Goal: Information Seeking & Learning: Learn about a topic

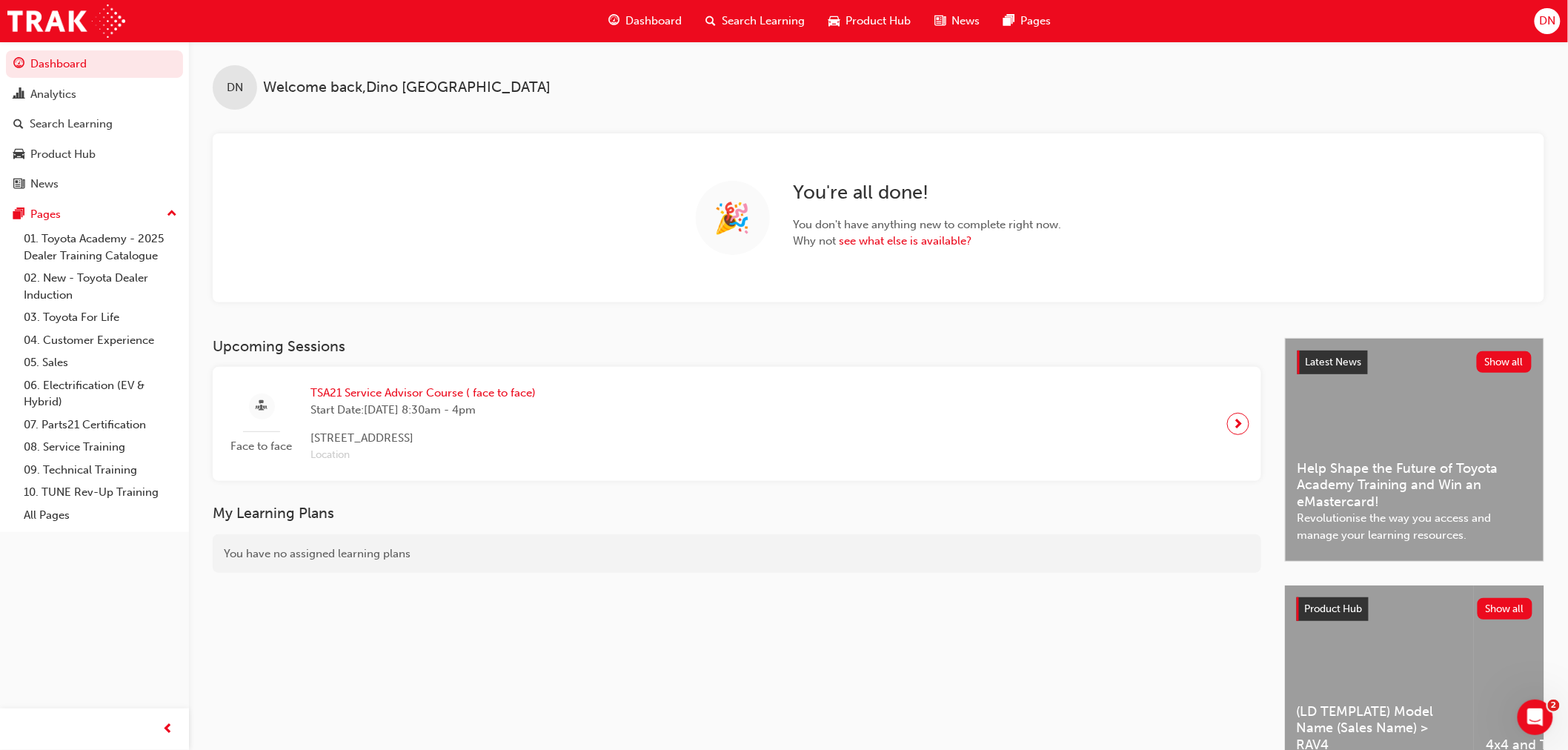
click at [741, 18] on span "Search Learning" at bounding box center [763, 21] width 83 height 17
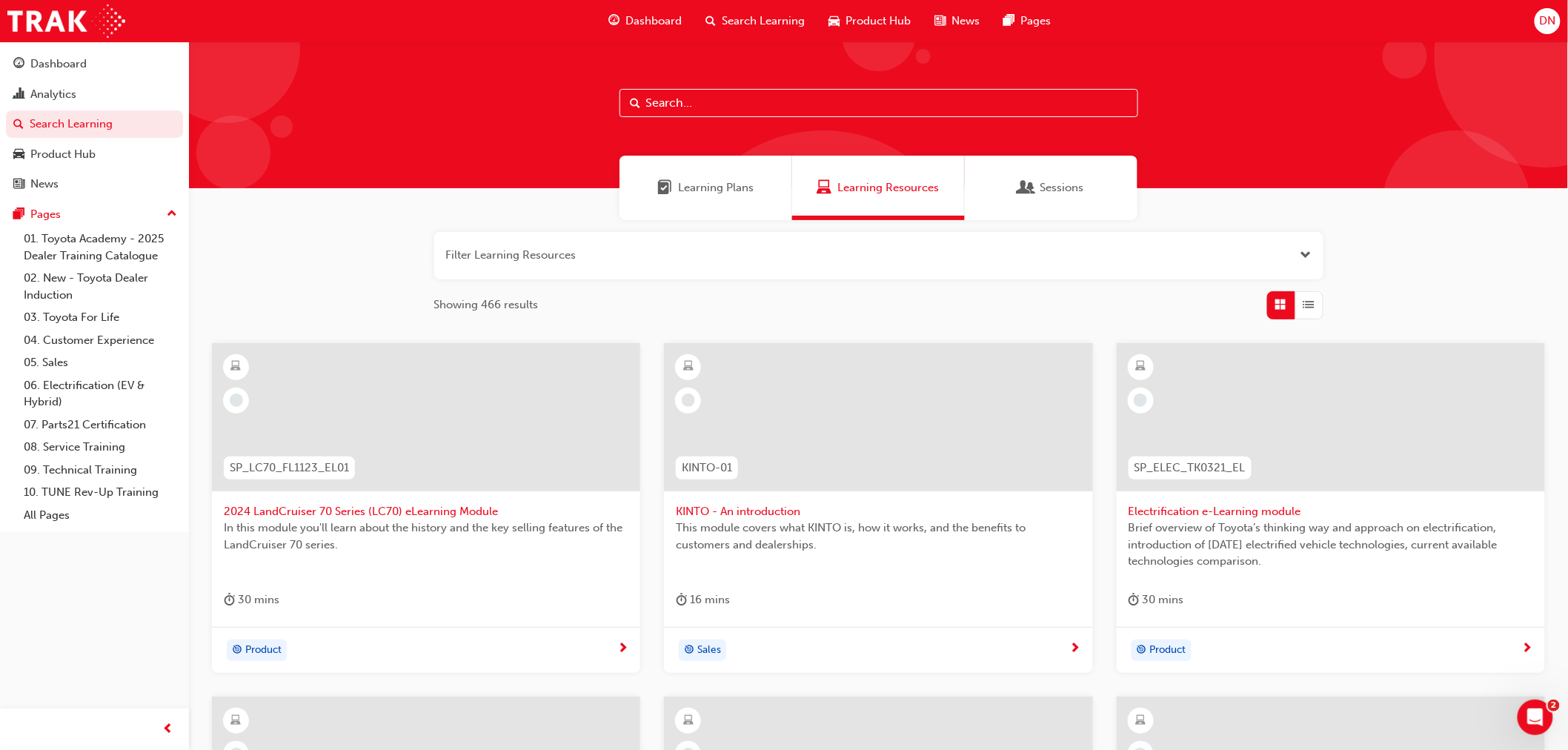
click at [685, 109] on input "text" at bounding box center [878, 103] width 519 height 28
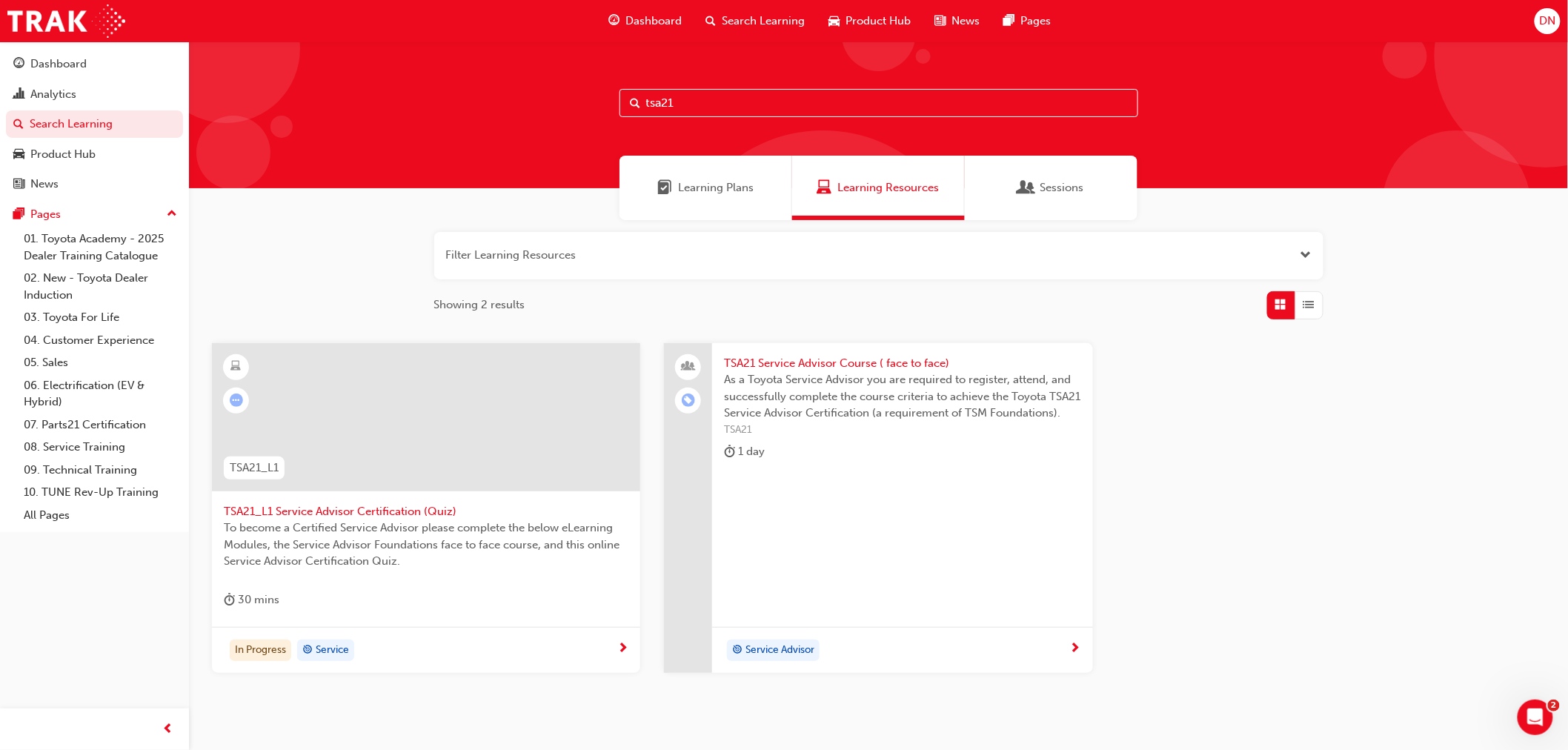
type input "tsa21"
click at [835, 356] on span "TSA21 Service Advisor Course ( face to face)" at bounding box center [902, 364] width 356 height 17
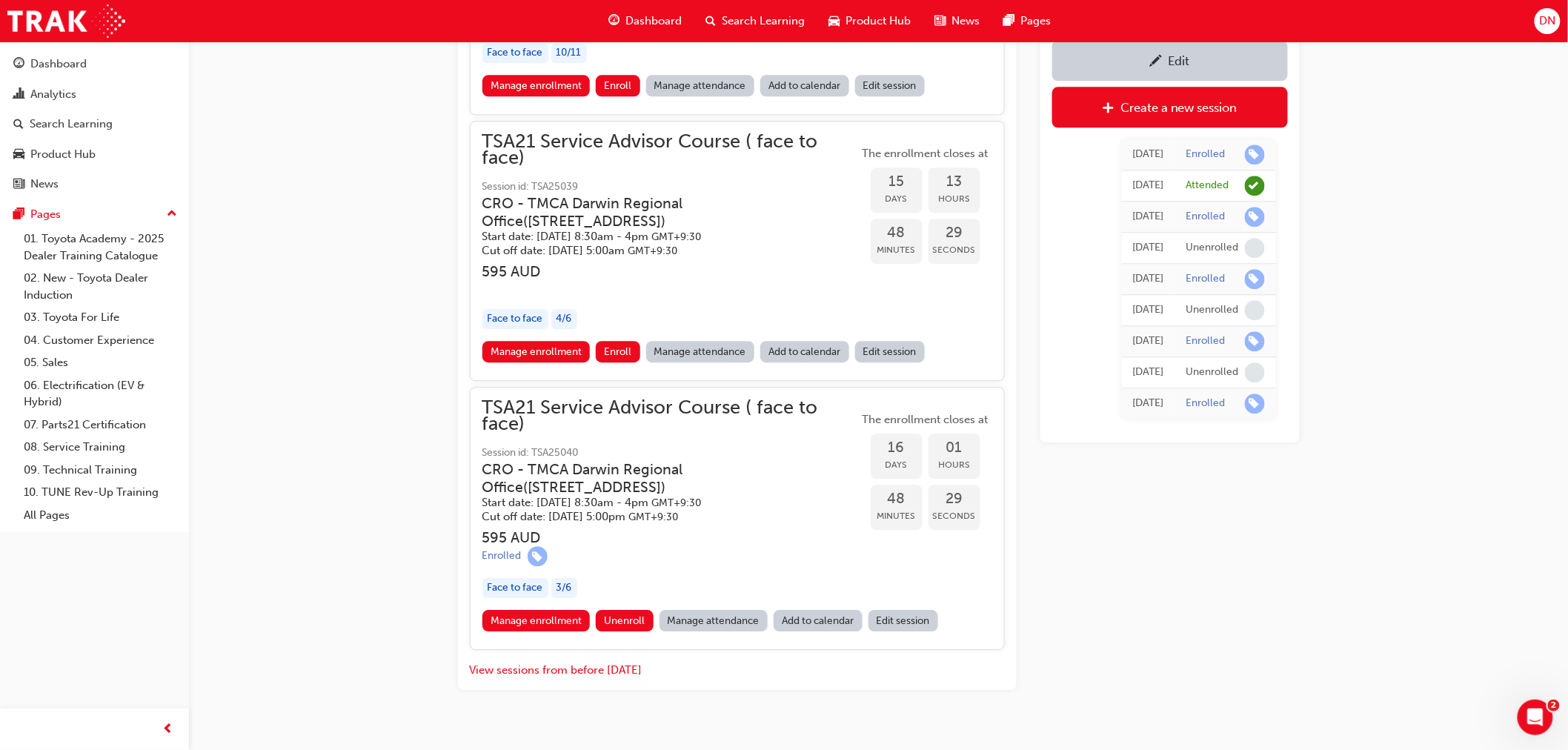
scroll to position [1485, 0]
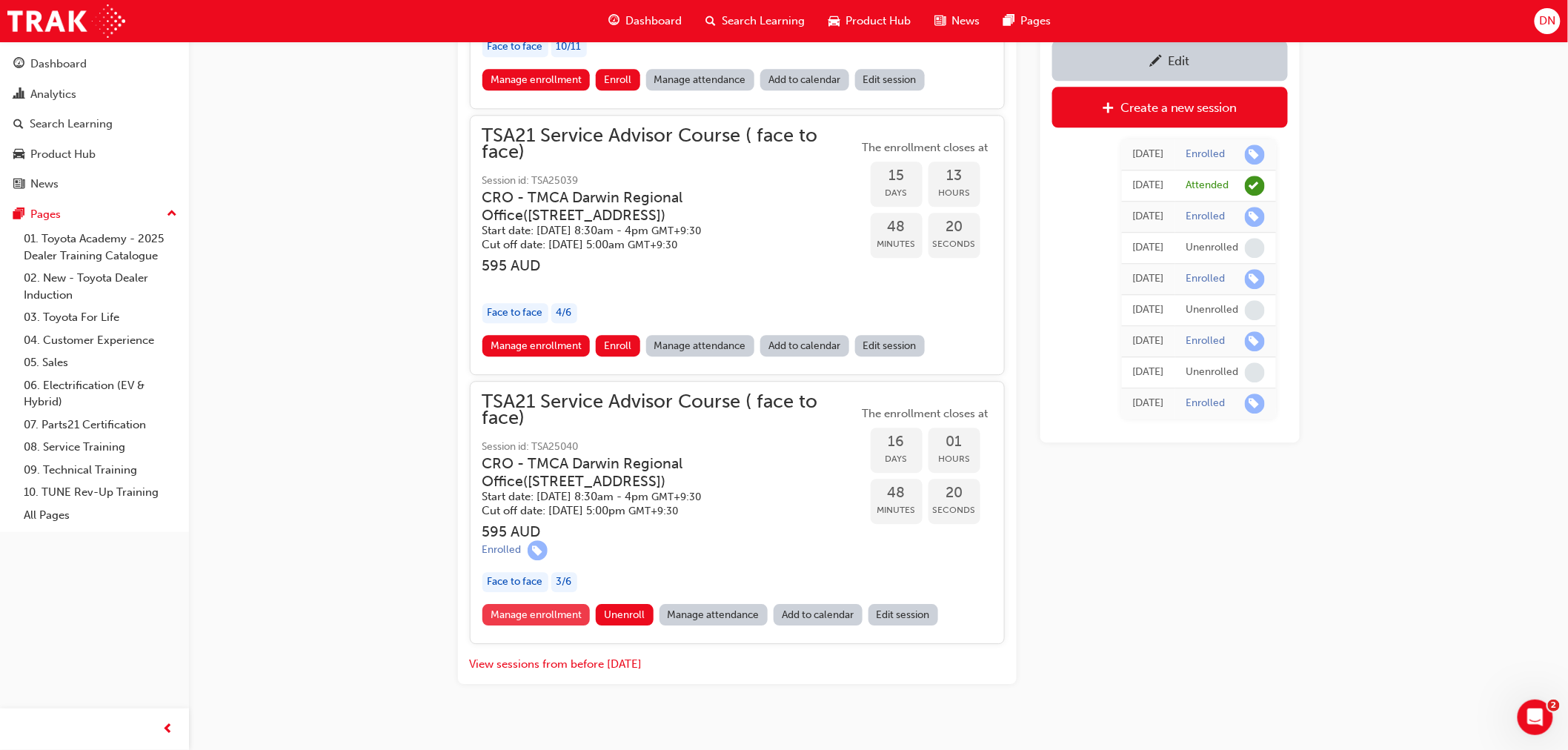
click at [517, 604] on link "Manage enrollment" at bounding box center [536, 615] width 108 height 22
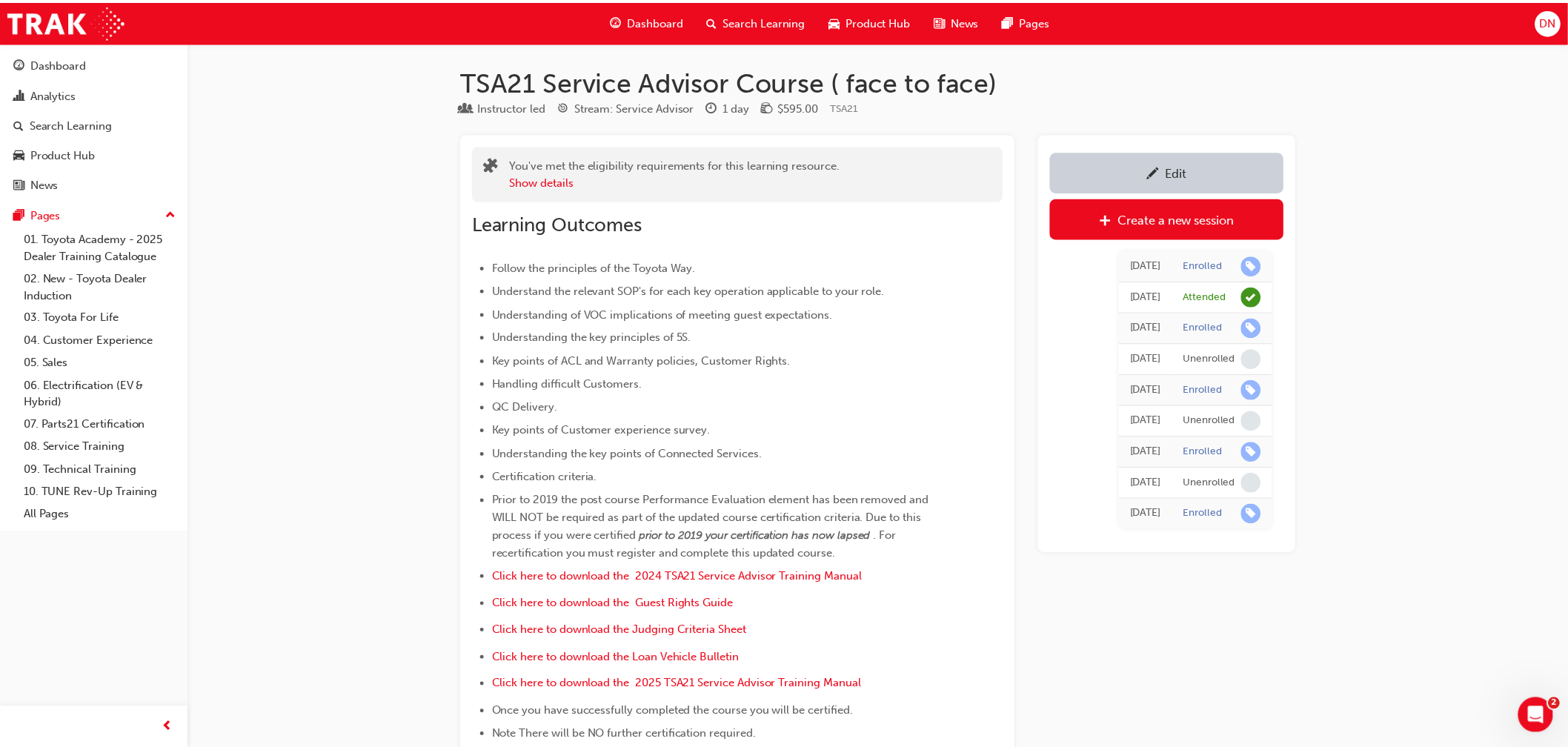
scroll to position [1485, 0]
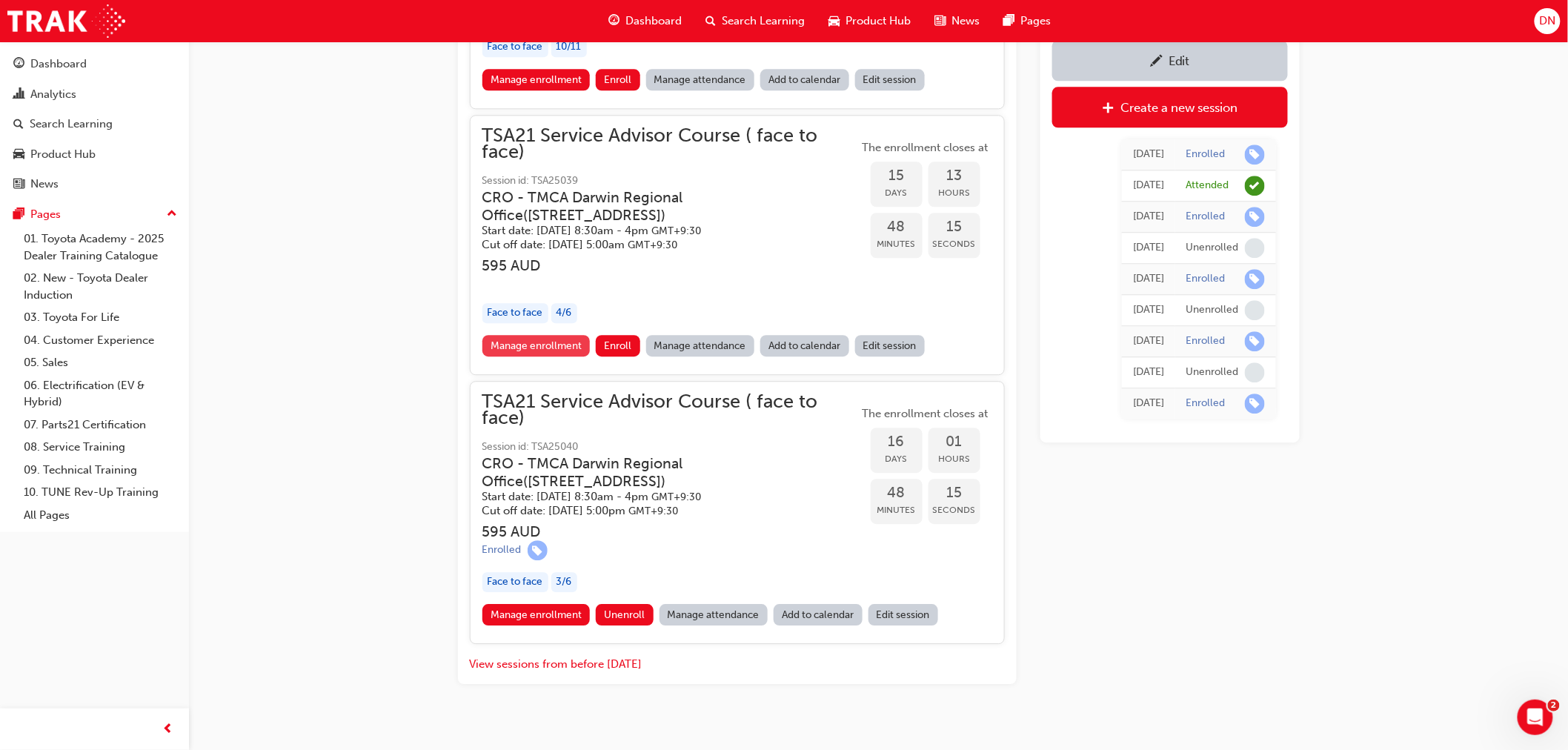
click at [544, 335] on link "Manage enrollment" at bounding box center [536, 346] width 108 height 22
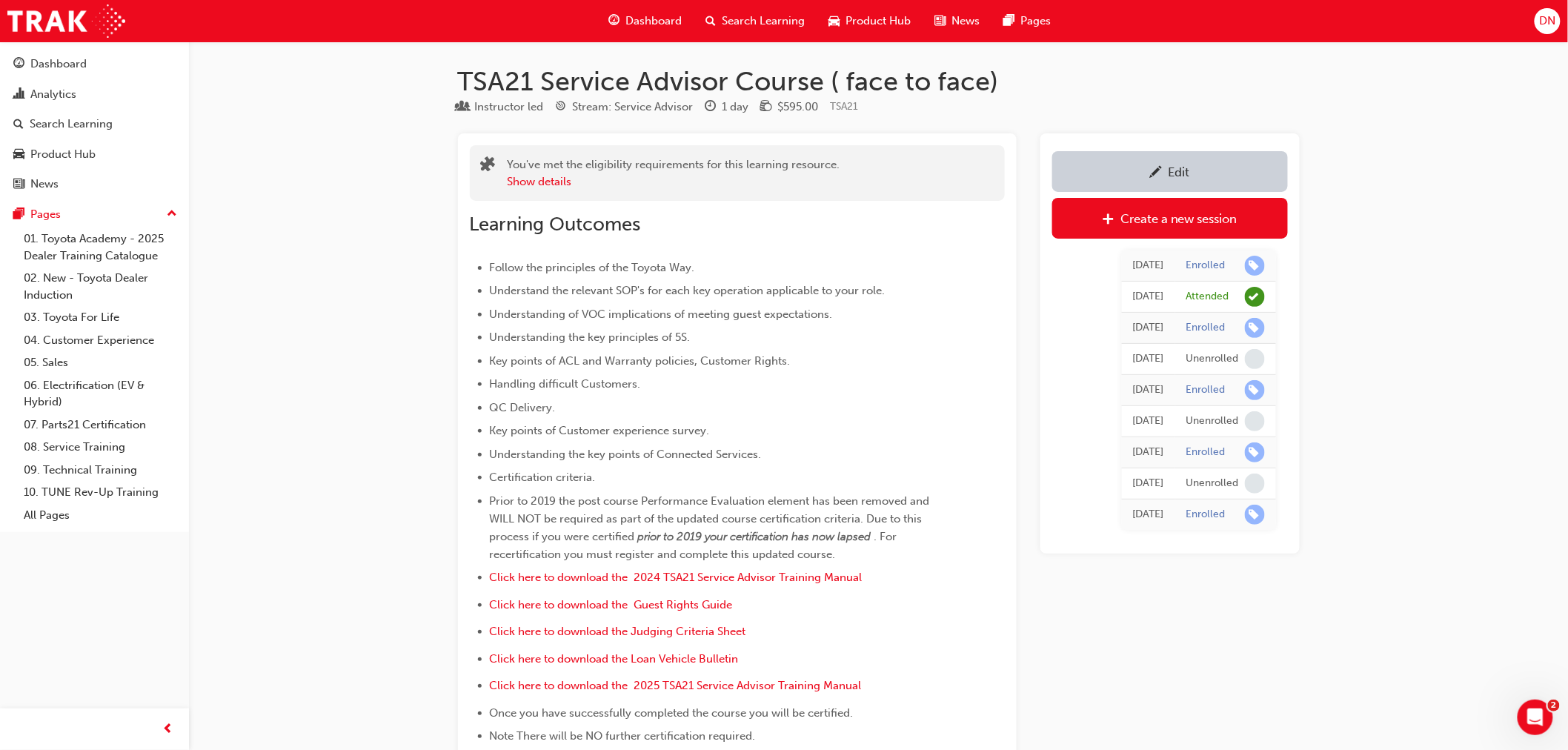
scroll to position [1485, 0]
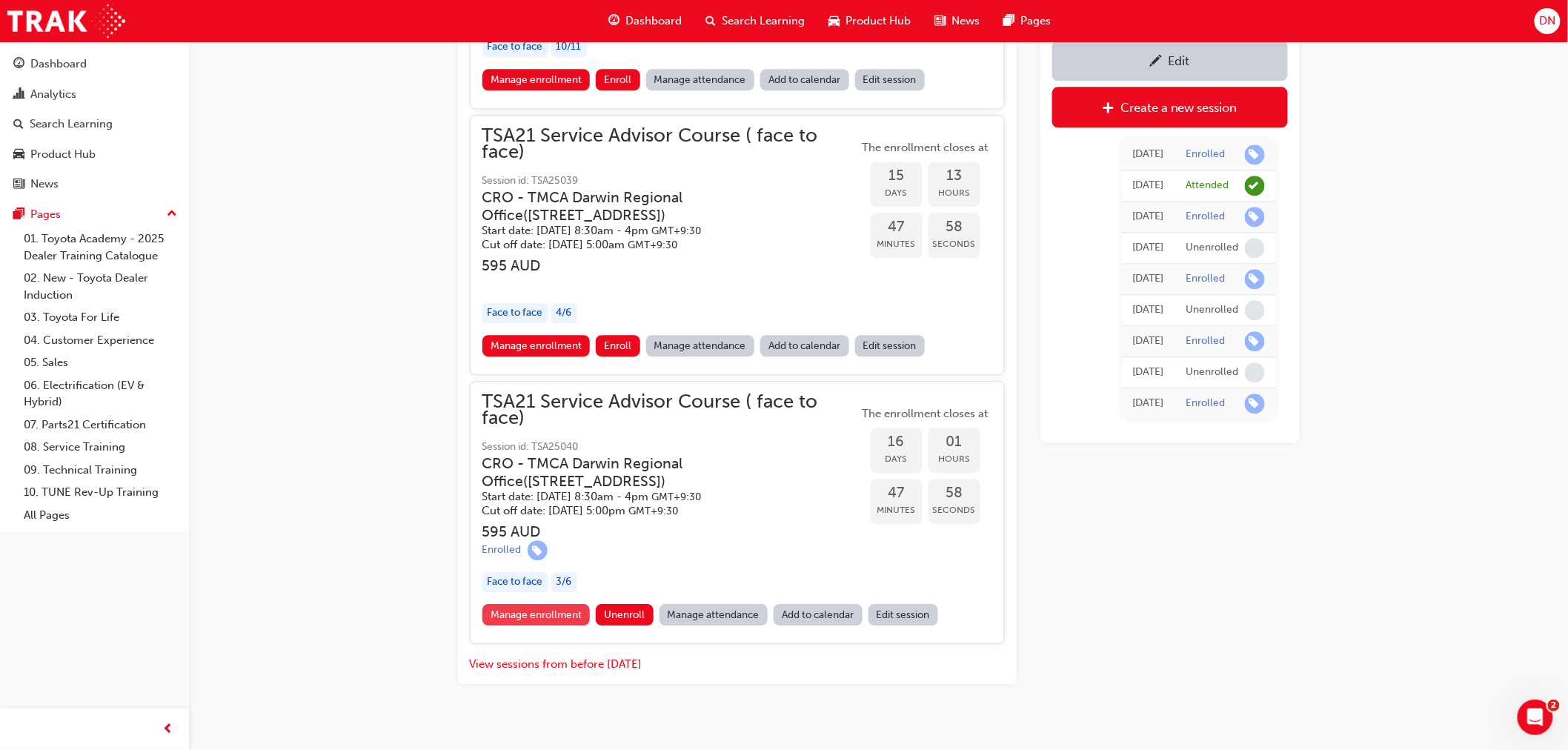
click at [547, 604] on link "Manage enrollment" at bounding box center [536, 615] width 108 height 22
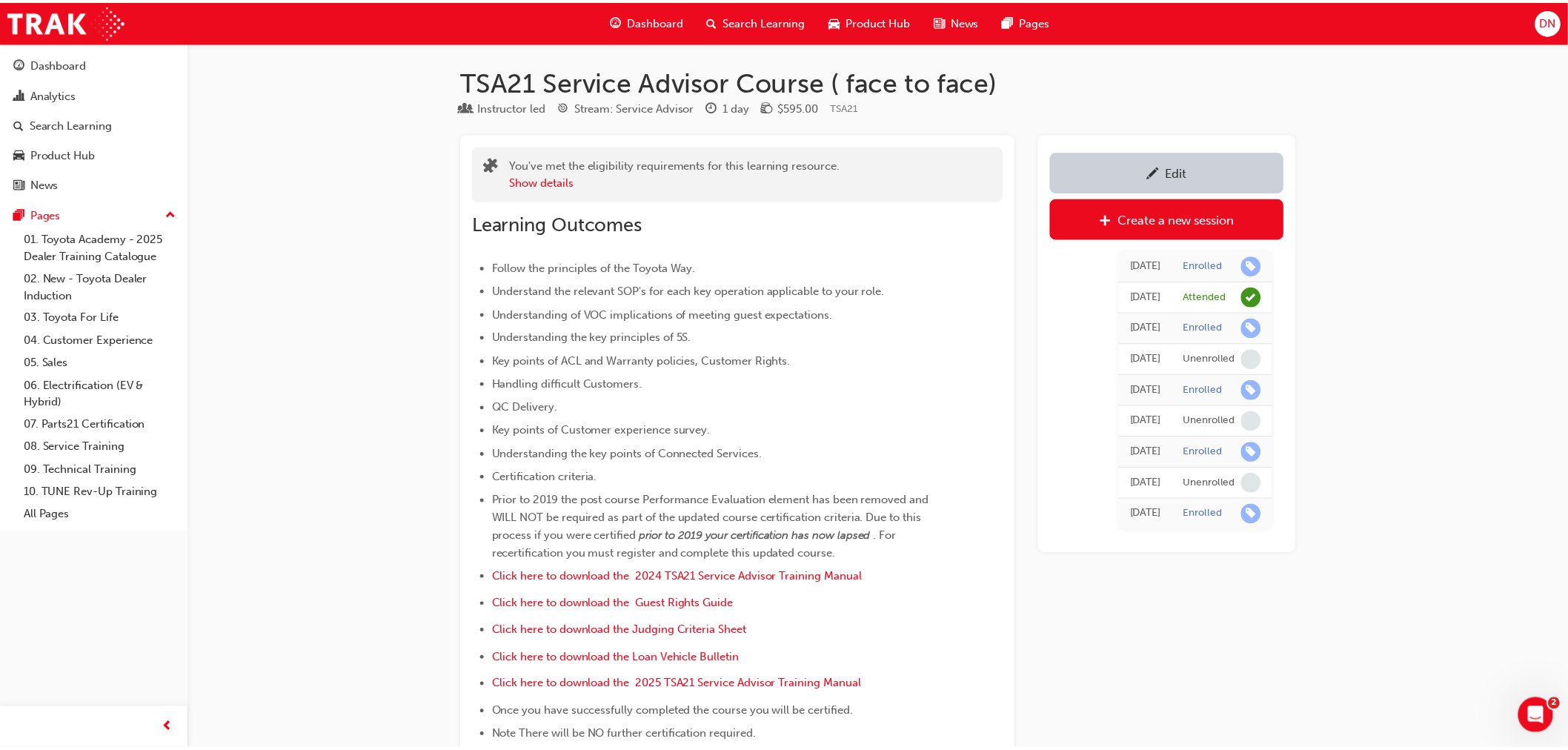
scroll to position [1485, 0]
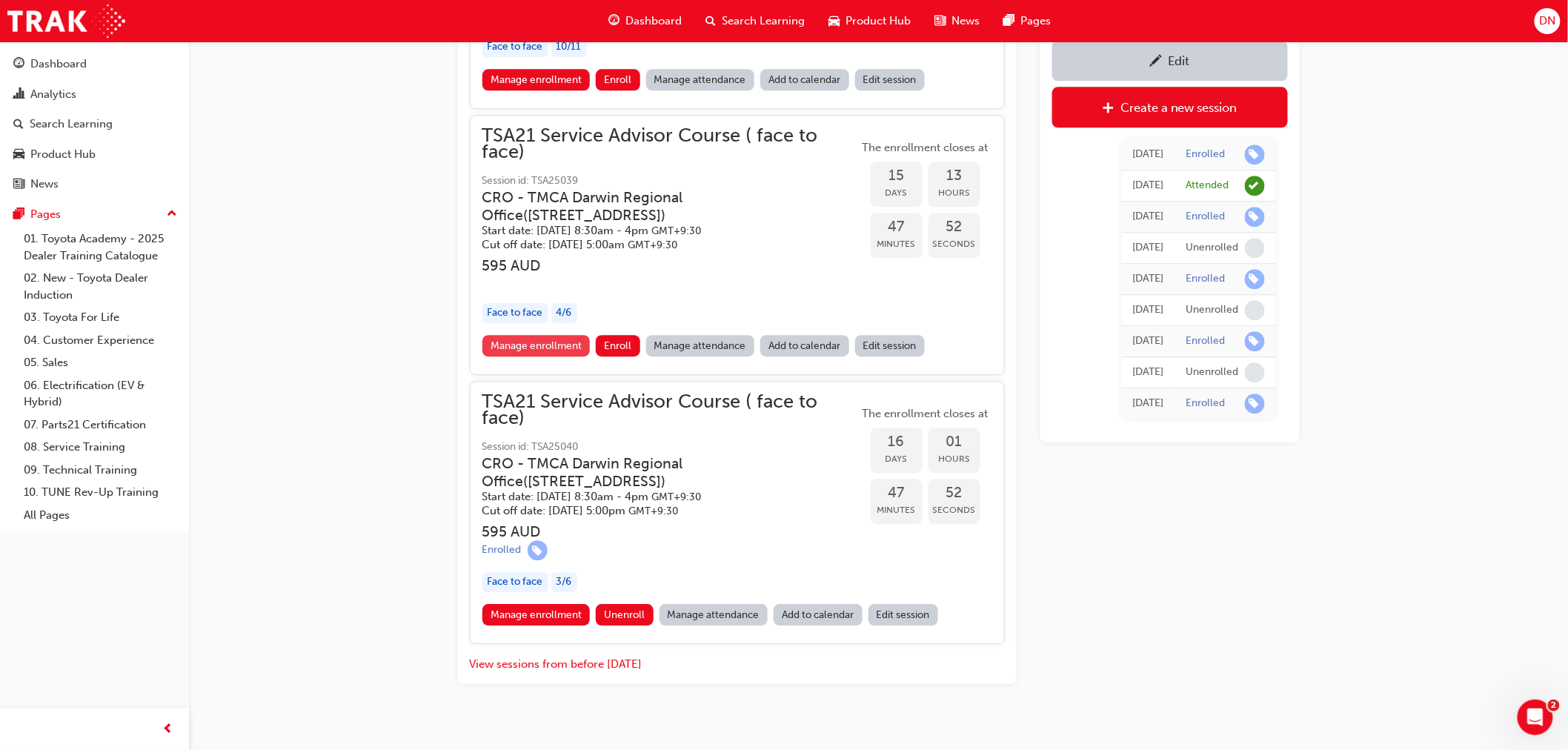
click at [543, 335] on link "Manage enrollment" at bounding box center [536, 346] width 108 height 22
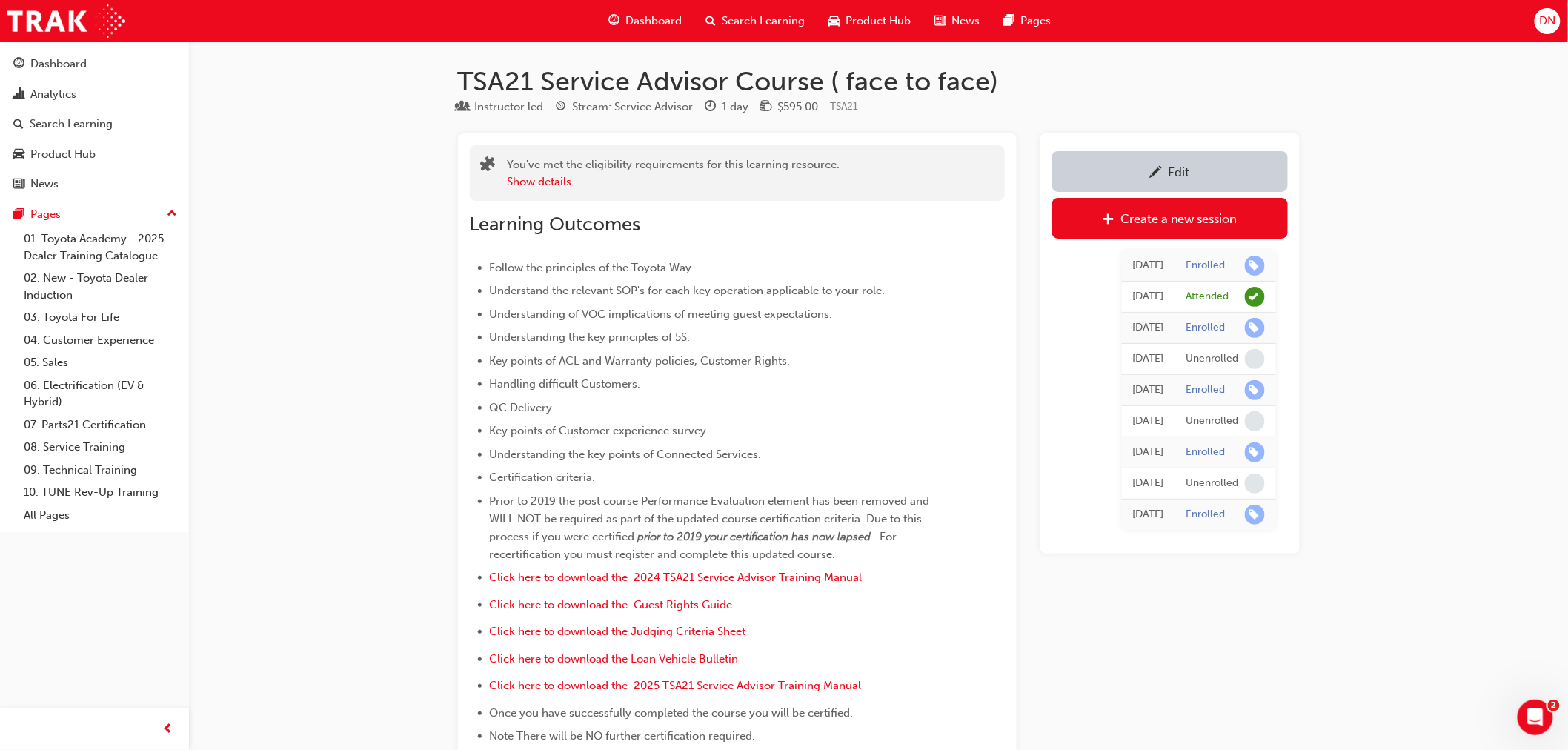
scroll to position [1485, 0]
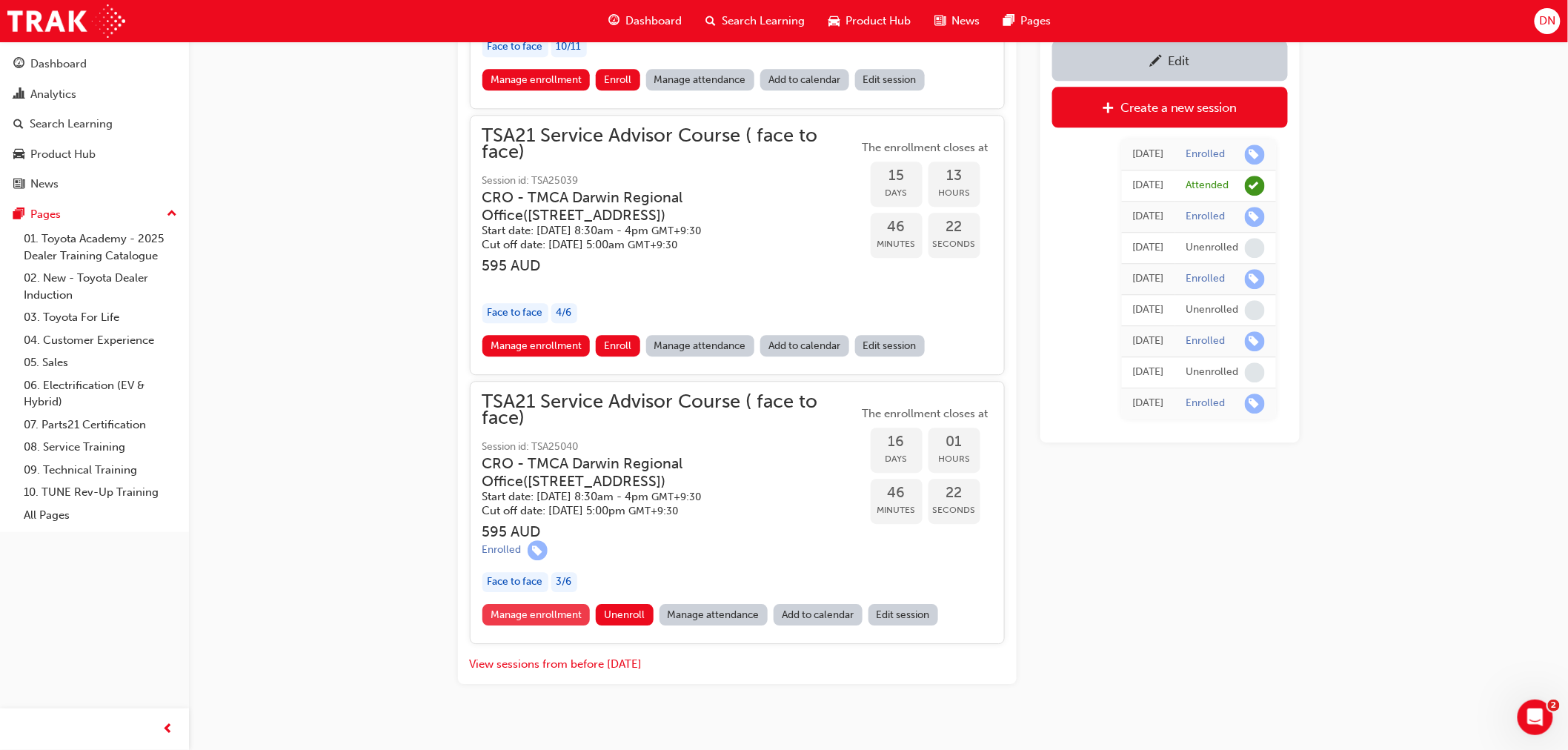
click at [535, 604] on link "Manage enrollment" at bounding box center [536, 615] width 108 height 22
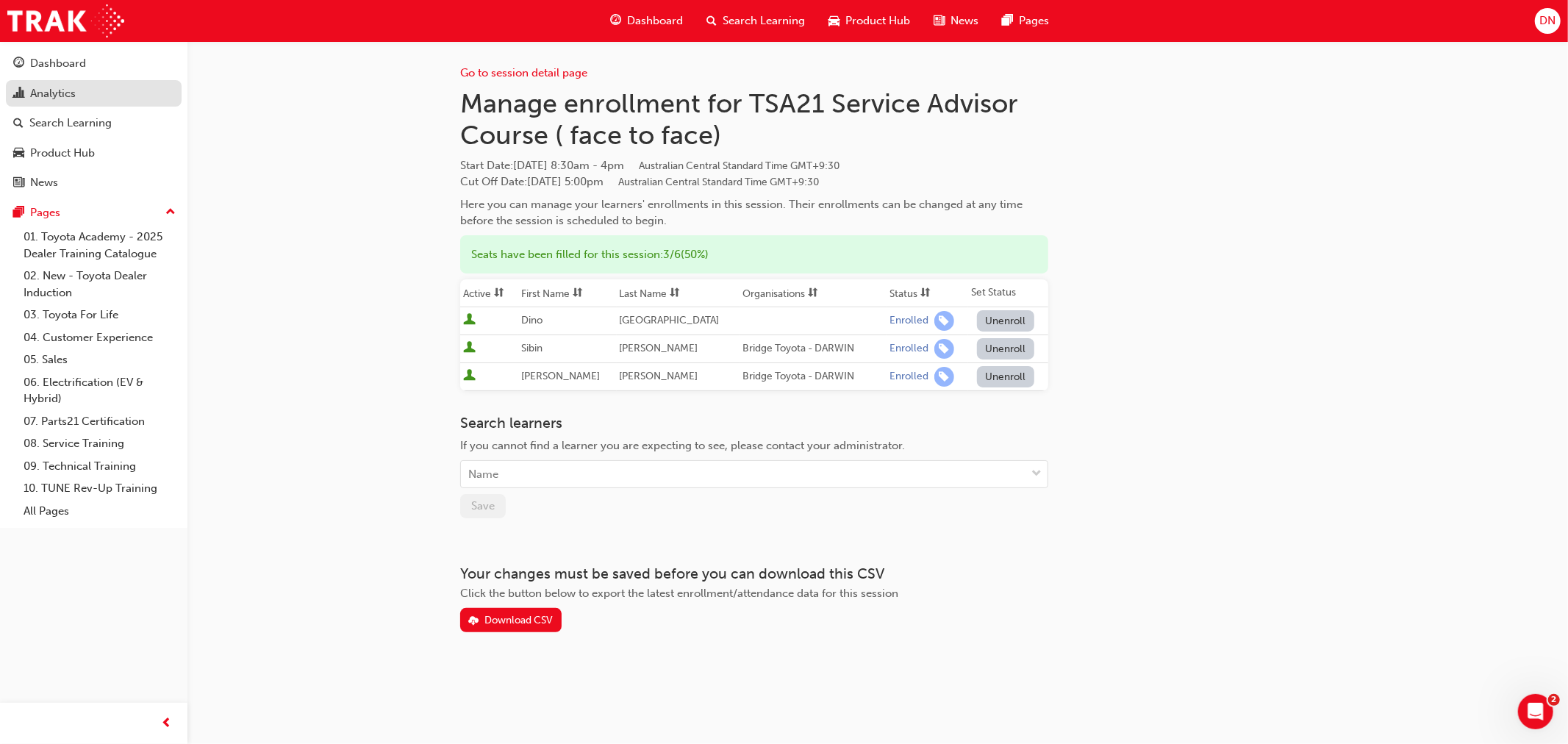
click at [34, 91] on div "Analytics" at bounding box center [52, 94] width 46 height 17
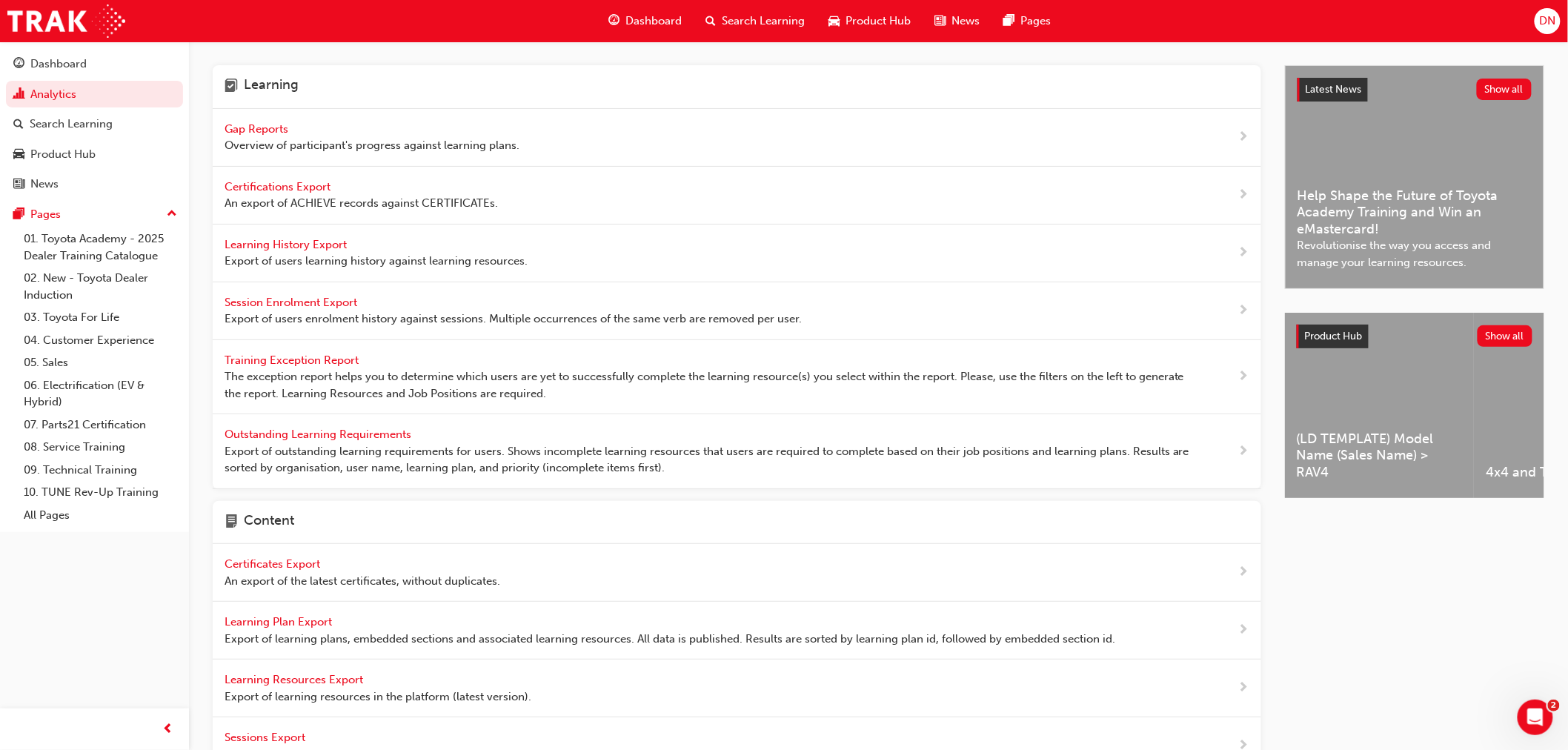
click at [257, 129] on span "Gap Reports" at bounding box center [258, 129] width 67 height 13
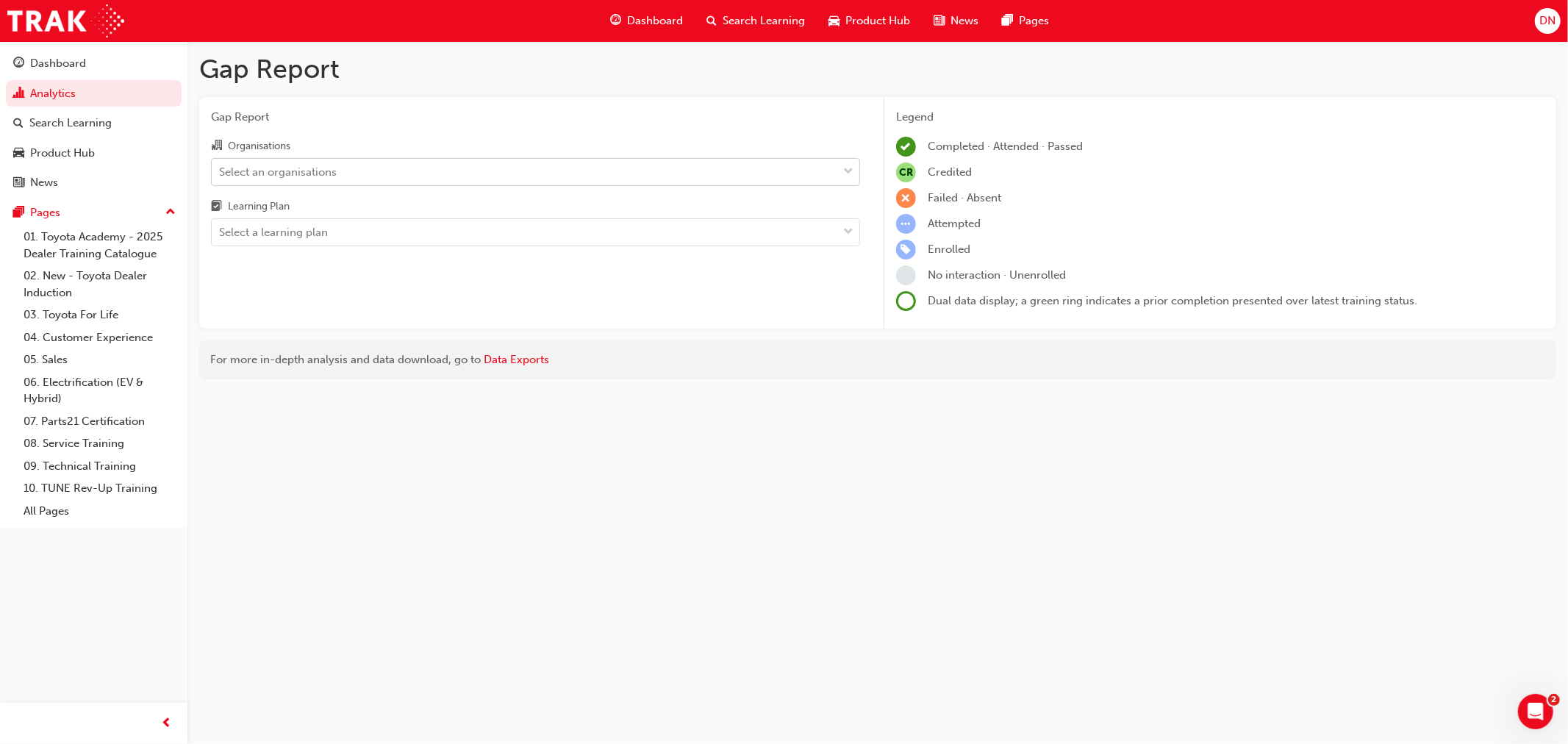
click at [413, 181] on div "Select an organisations" at bounding box center [524, 171] width 625 height 26
click at [221, 177] on input "Organisations Select an organisations" at bounding box center [220, 171] width 2 height 12
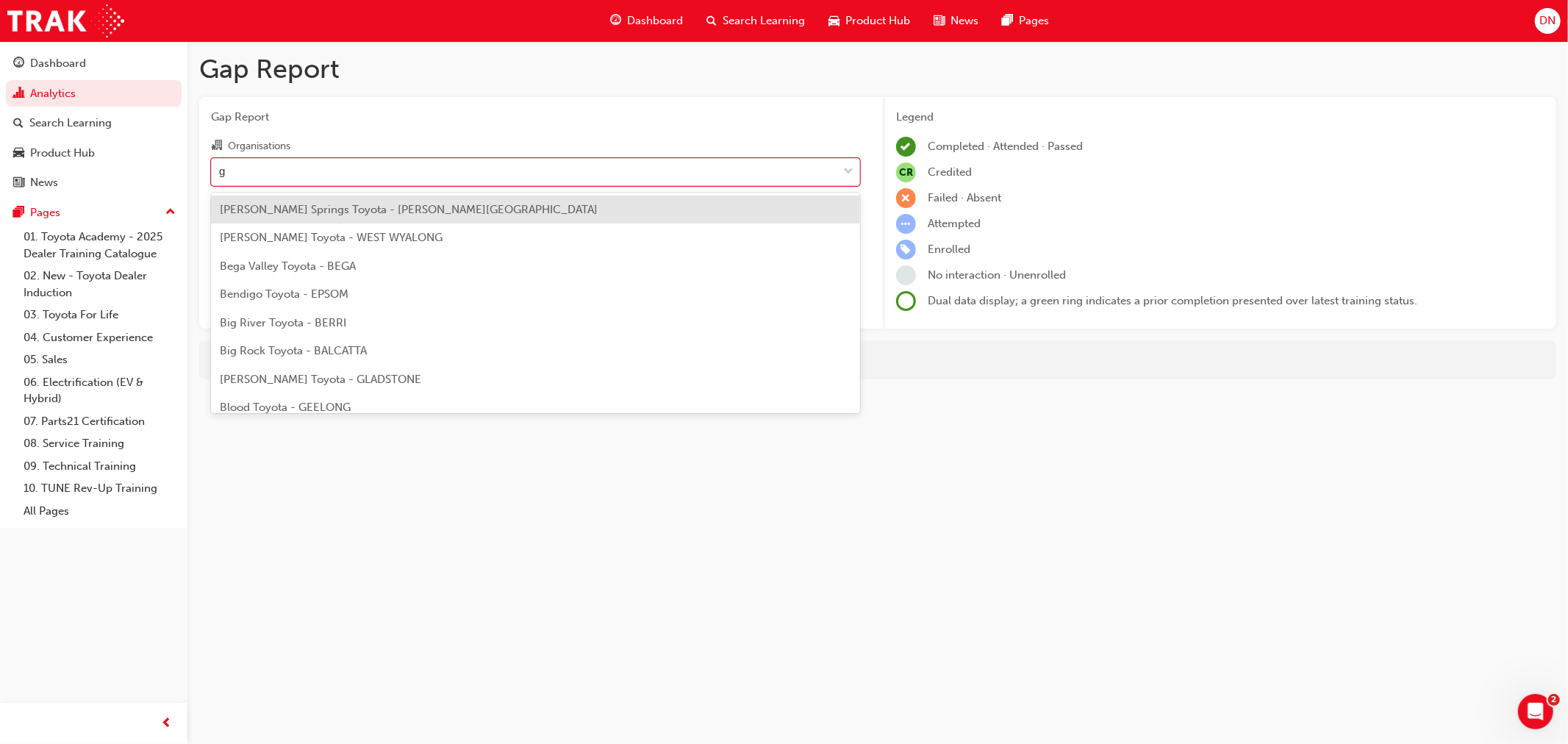
type input "go"
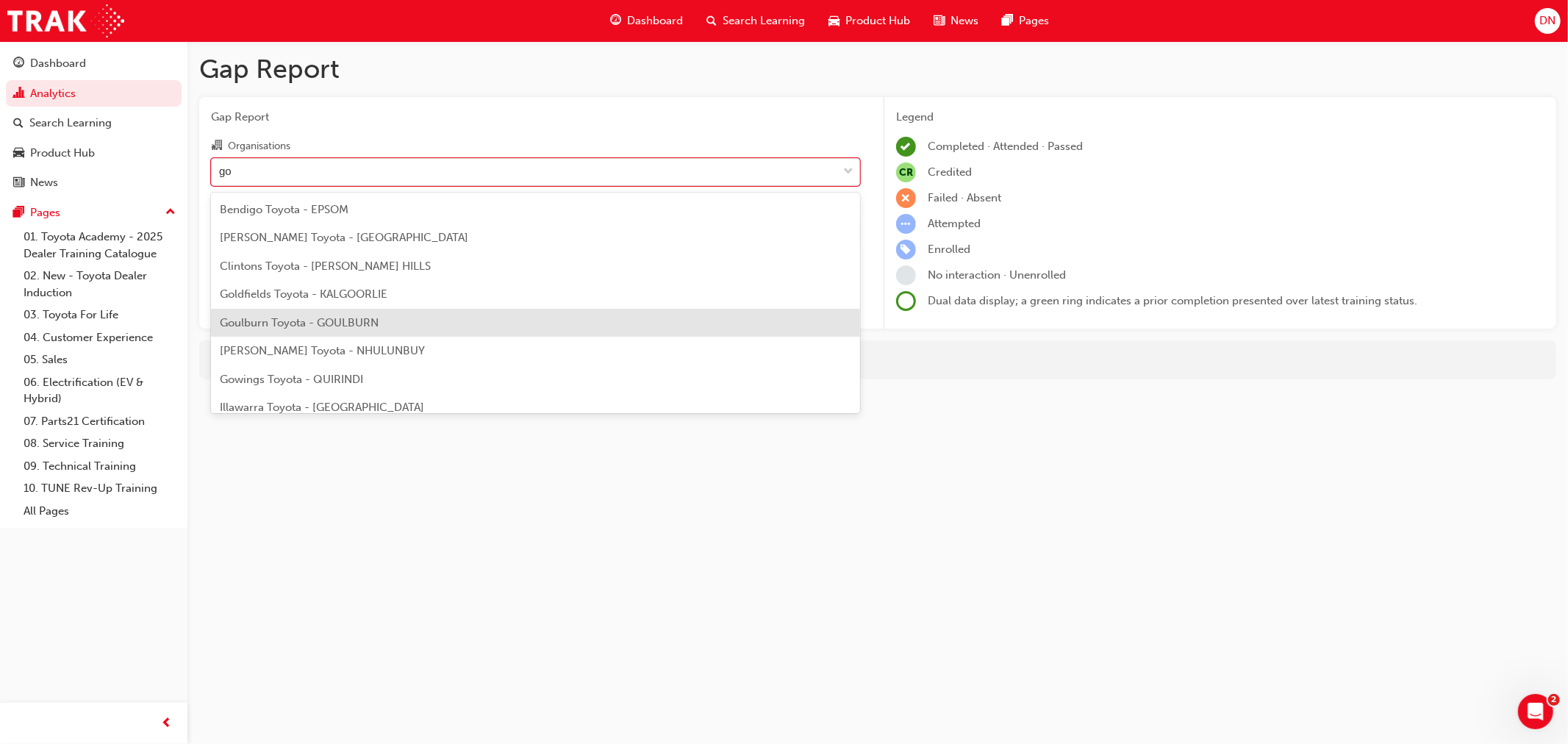
click at [342, 350] on span "[PERSON_NAME] Toyota - NHULUNBUY" at bounding box center [322, 351] width 205 height 13
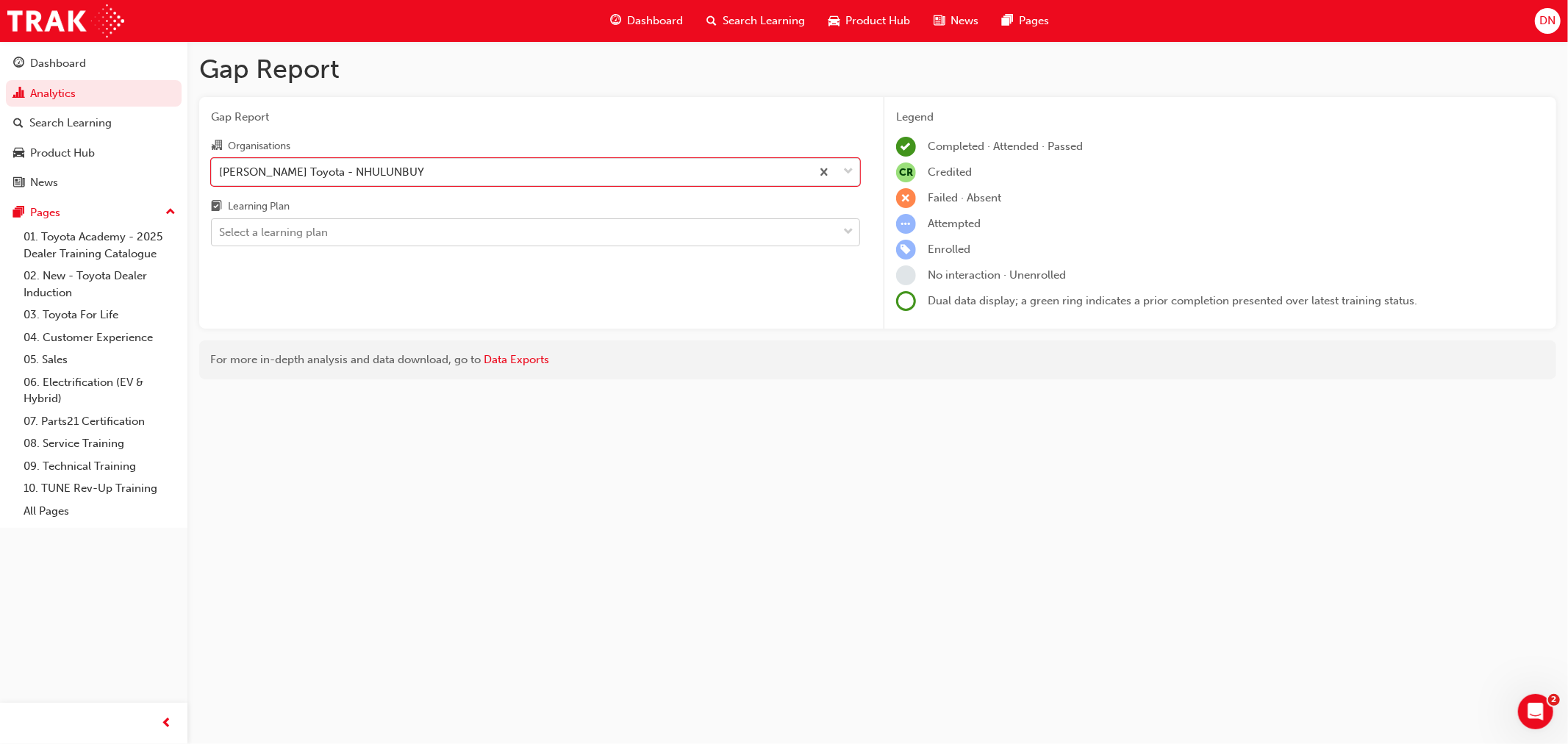
click at [629, 246] on div "Select a learning plan" at bounding box center [524, 232] width 625 height 26
click at [221, 238] on input "Learning Plan Select a learning plan" at bounding box center [220, 231] width 2 height 12
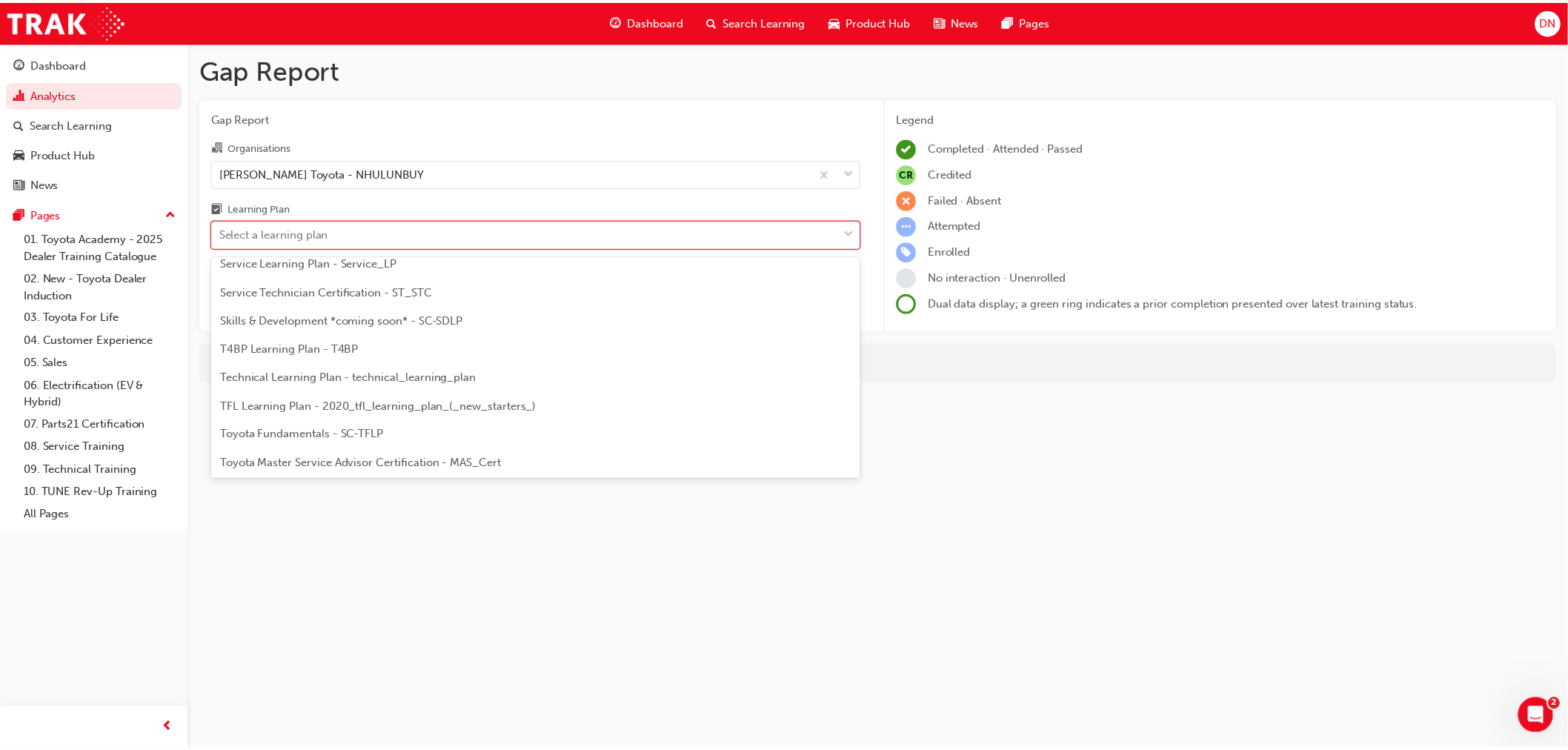
scroll to position [824, 0]
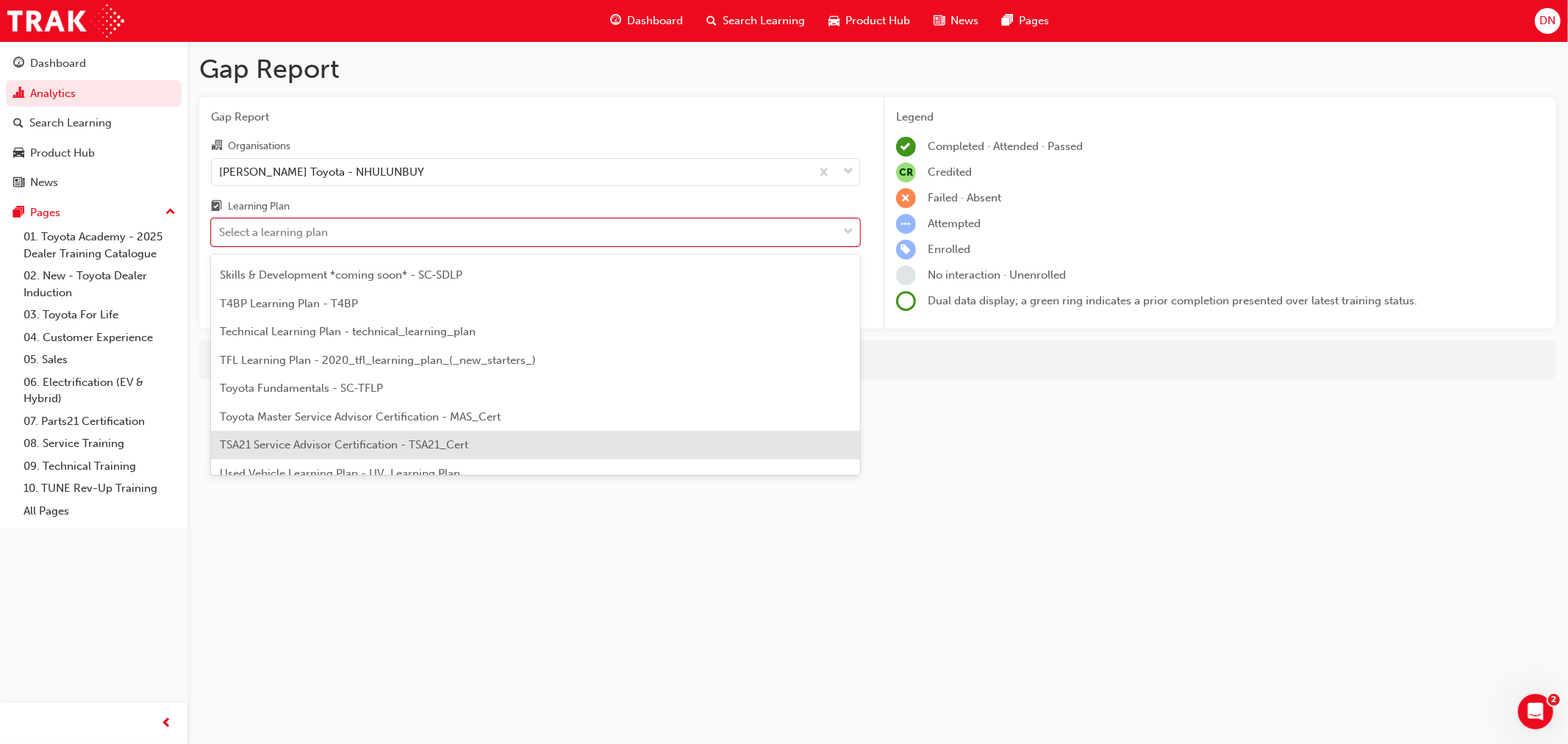
click at [500, 441] on div "TSA21 Service Advisor Certification - TSA21_Cert" at bounding box center [535, 445] width 649 height 29
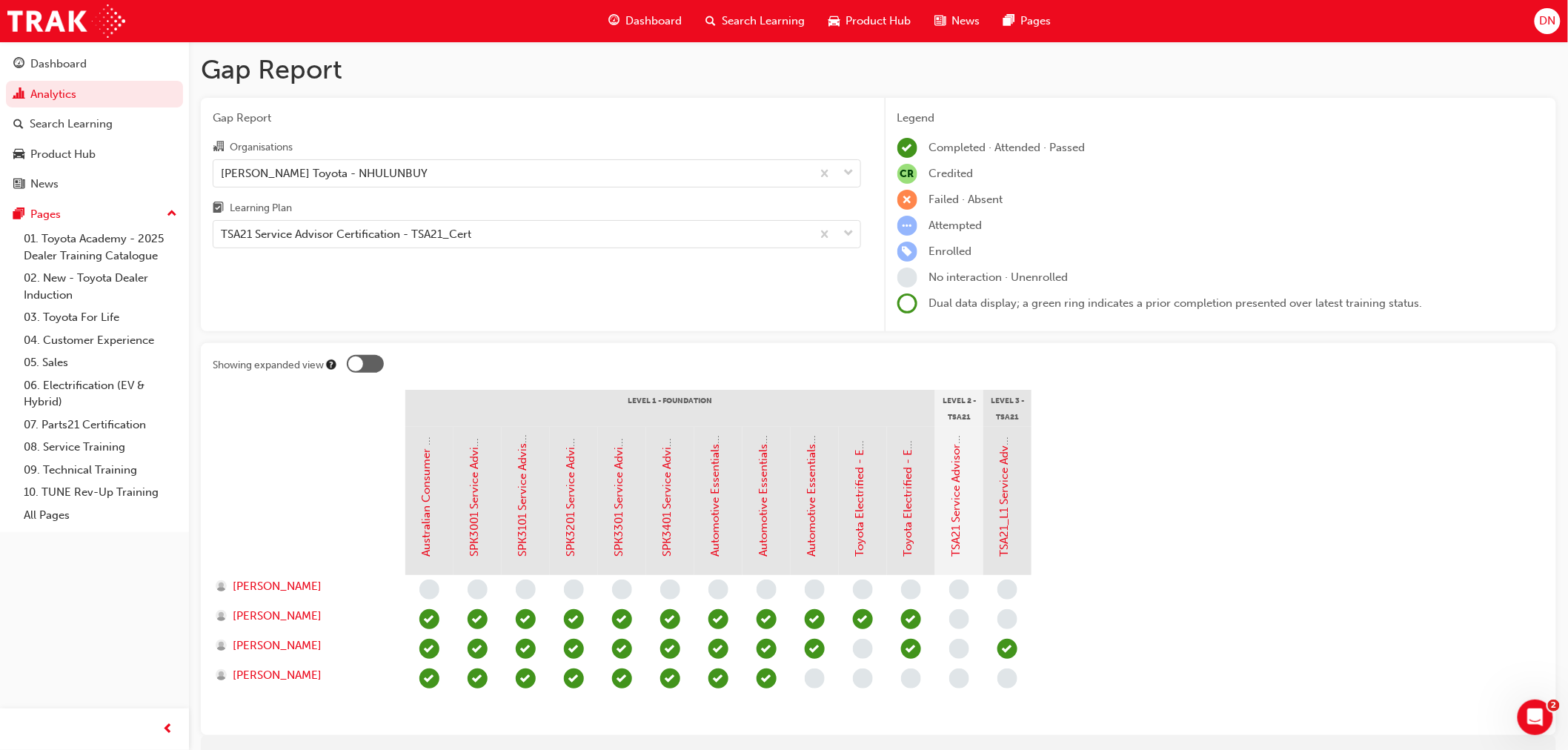
drag, startPoint x: 1436, startPoint y: 438, endPoint x: 1426, endPoint y: 442, distance: 10.8
click at [1436, 438] on section "Level 1 - Foundation Level 2 - TSA21 Service Advisor Course Level 3 - TSA21 Ser…" at bounding box center [878, 556] width 1331 height 334
click at [38, 94] on link "Analytics" at bounding box center [94, 94] width 177 height 28
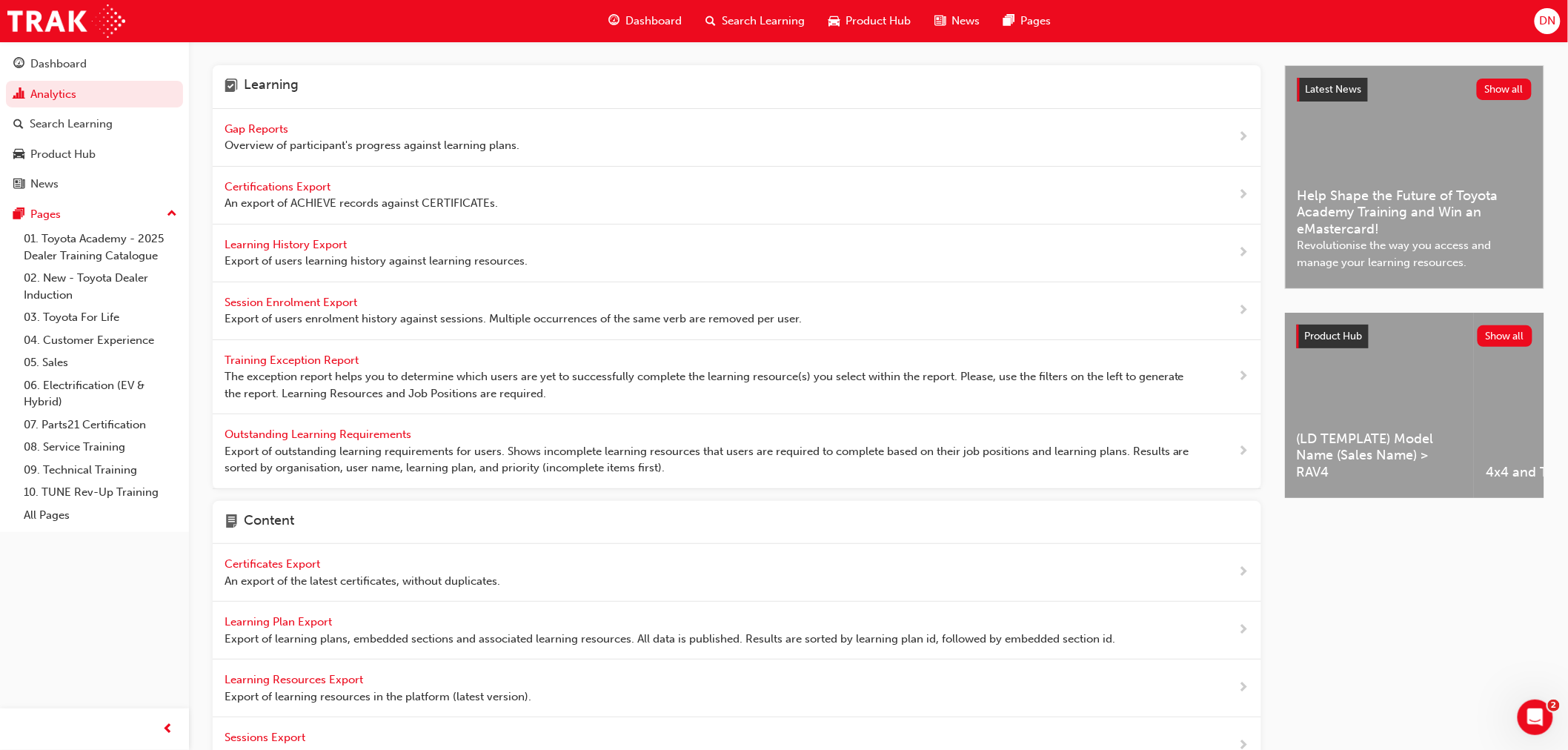
click at [752, 19] on span "Search Learning" at bounding box center [763, 21] width 83 height 17
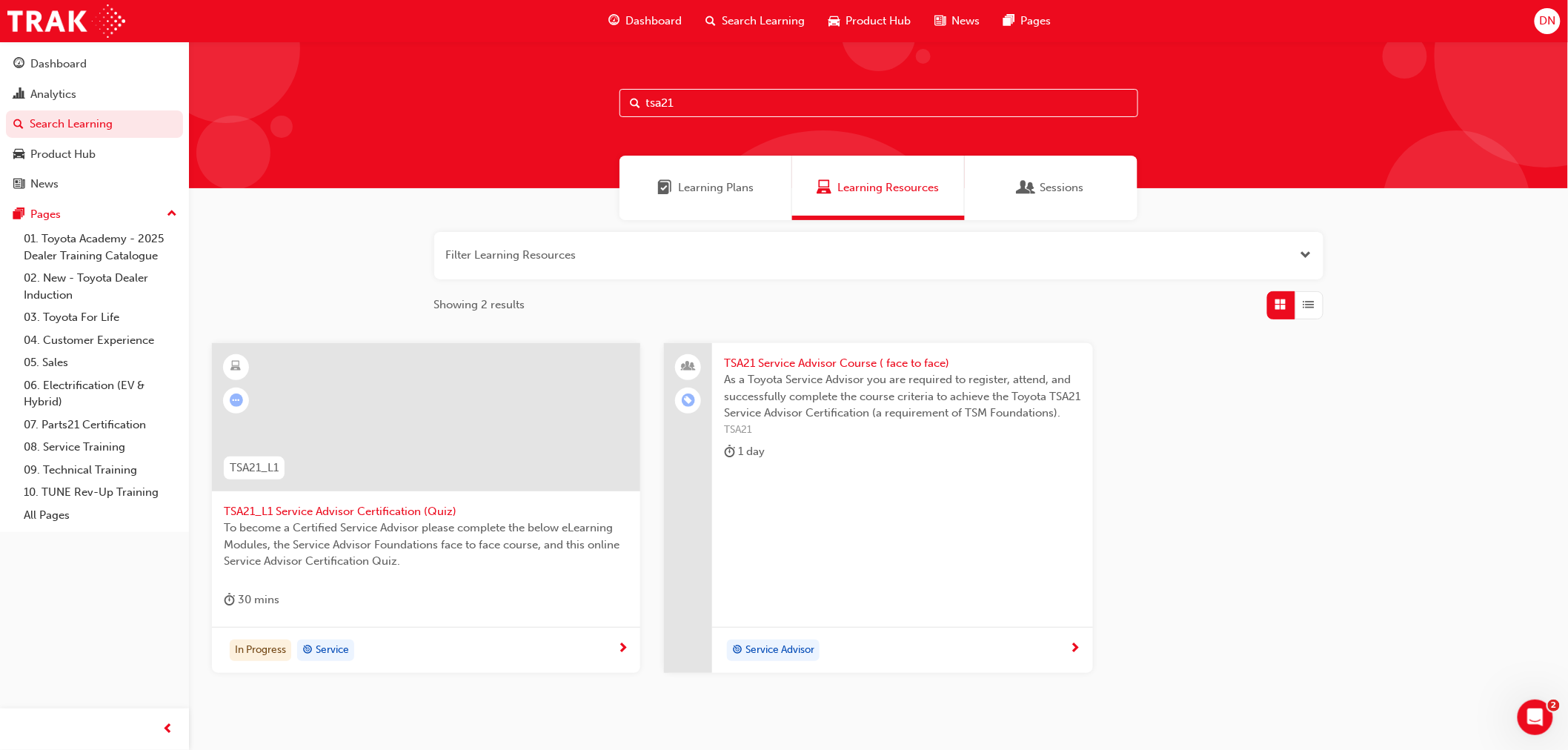
click at [714, 108] on input "tsa21" at bounding box center [878, 103] width 519 height 28
click at [773, 364] on span "TSA21 Service Advisor Course ( face to face)" at bounding box center [902, 364] width 356 height 17
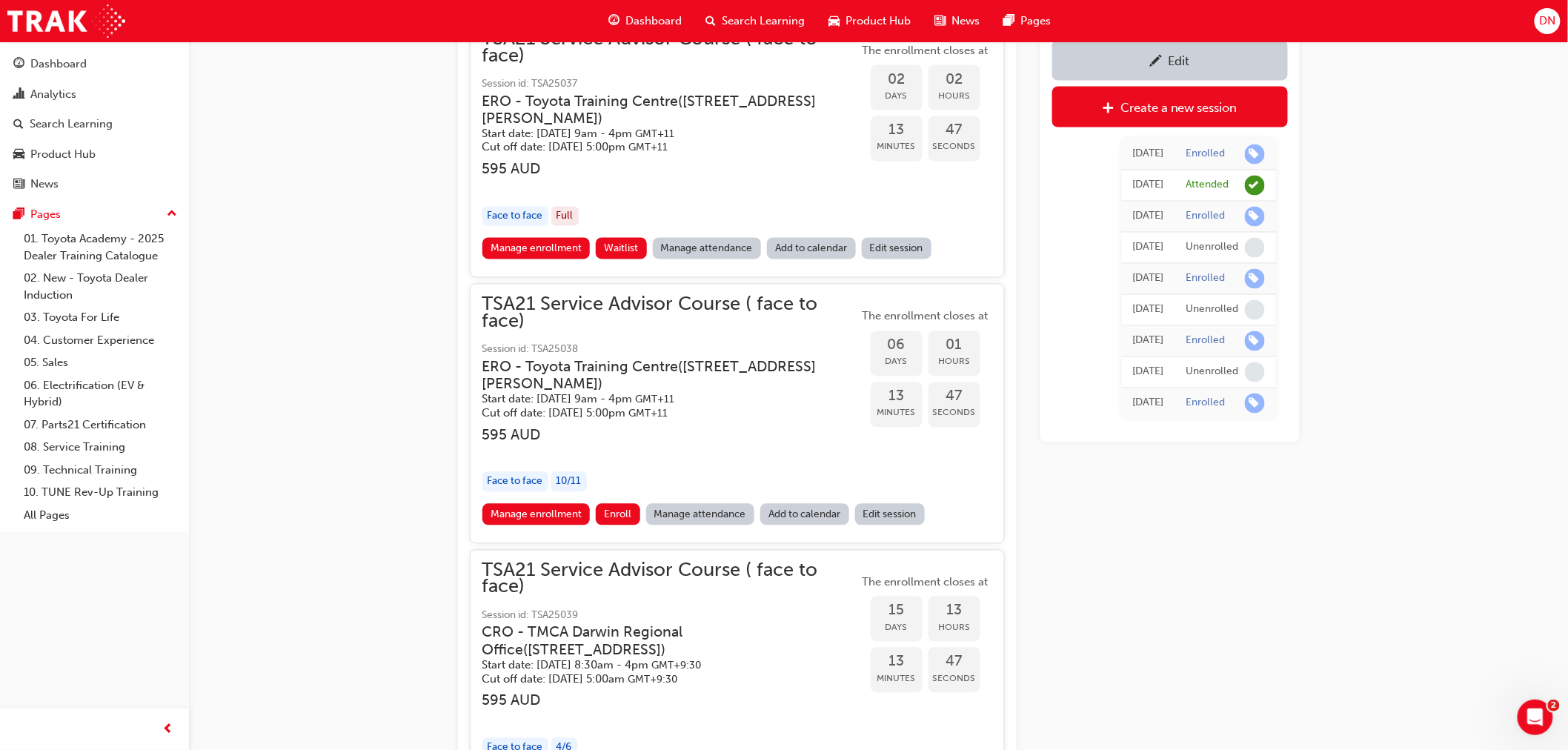
scroll to position [1054, 0]
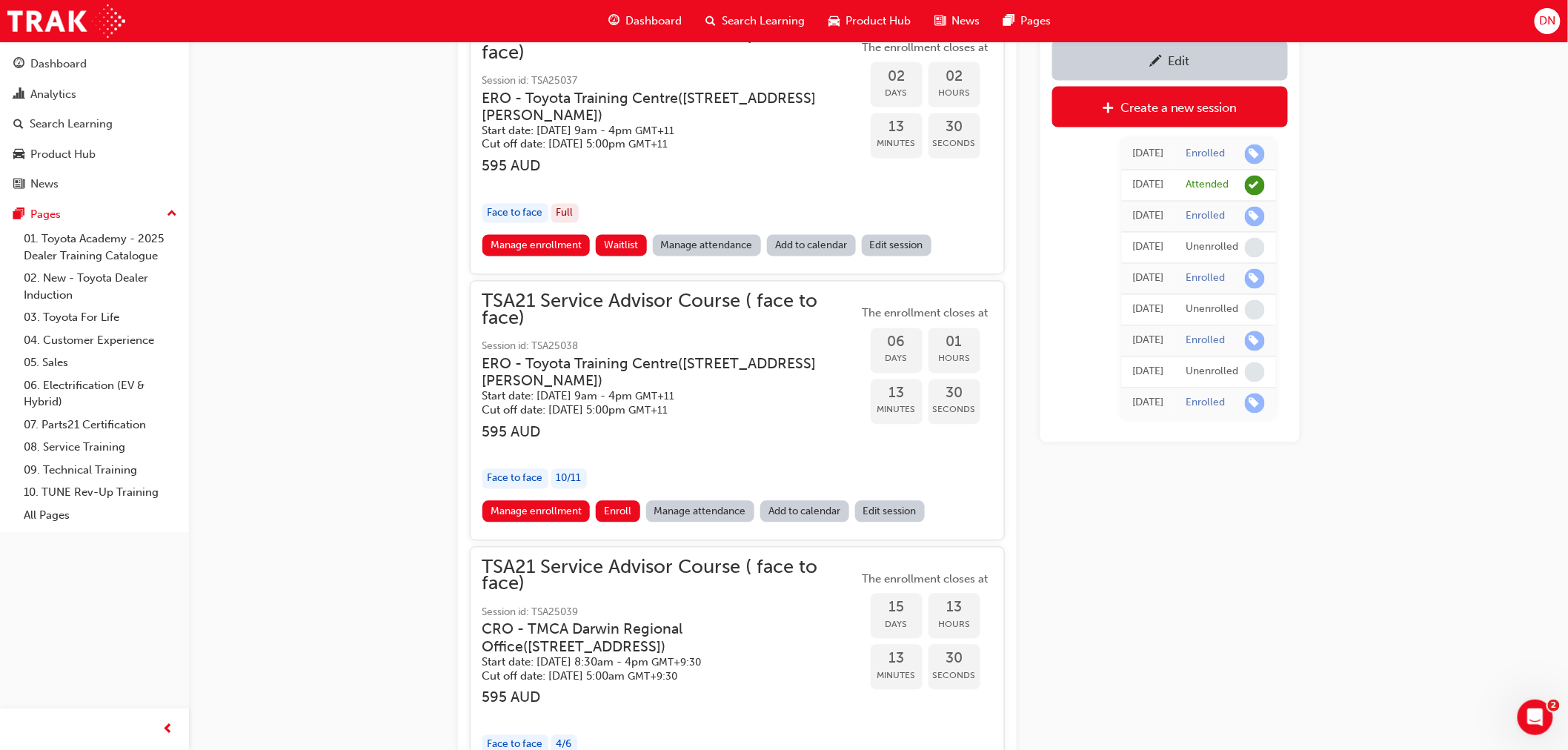
click at [380, 568] on div "TSA21 Service Advisor Course ( face to face) Instructor led Stream: Service Adv…" at bounding box center [784, 74] width 1568 height 2254
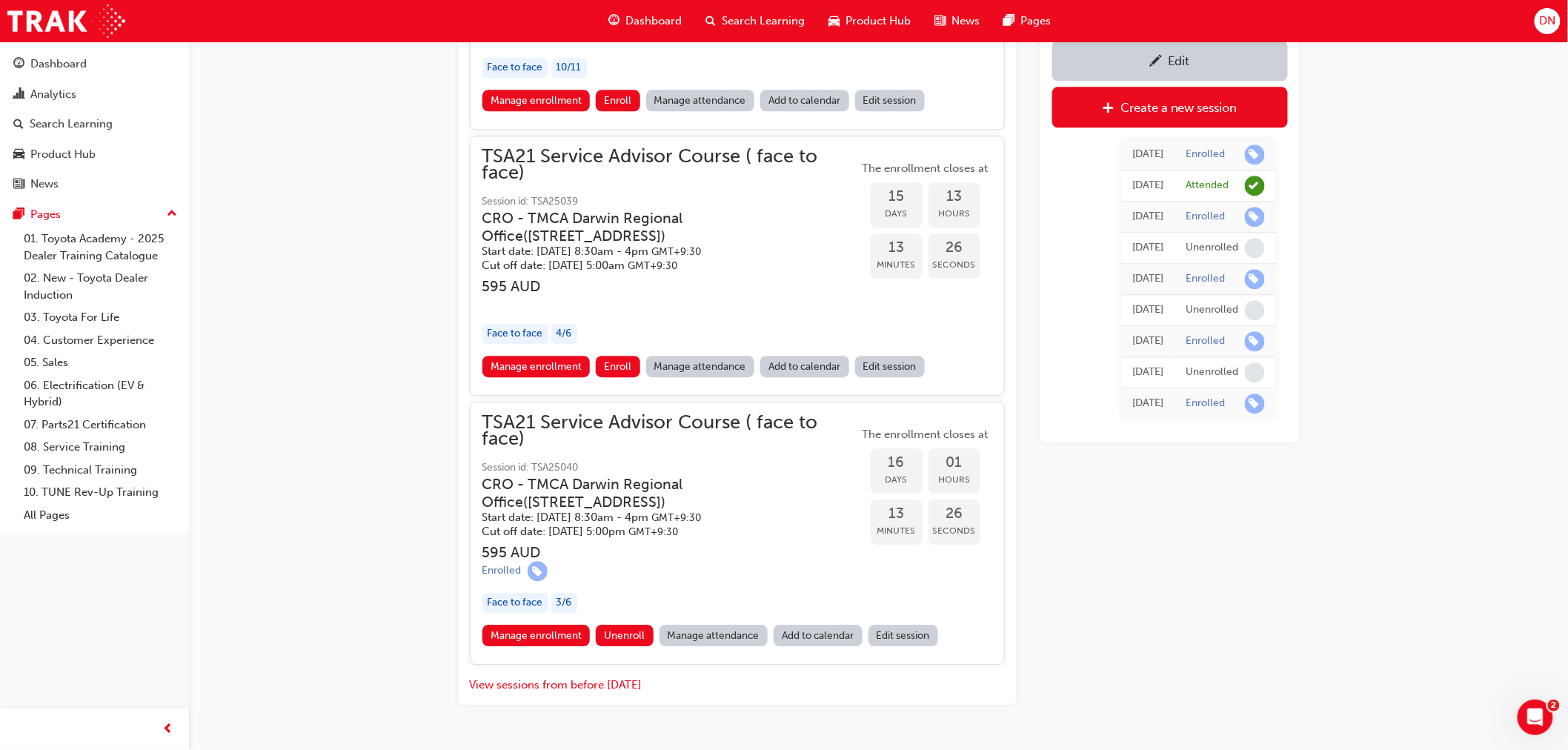
scroll to position [1485, 0]
